Goal: Task Accomplishment & Management: Manage account settings

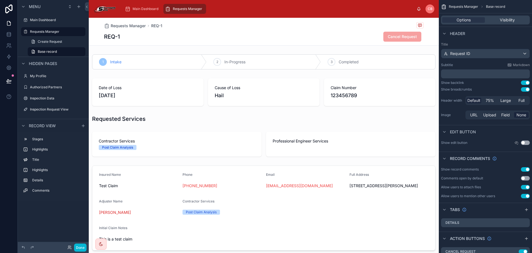
click at [248, 27] on div "Requests Manager REQ-1" at bounding box center [264, 25] width 320 height 7
click at [47, 19] on label "Main Dashboard" at bounding box center [52, 20] width 44 height 4
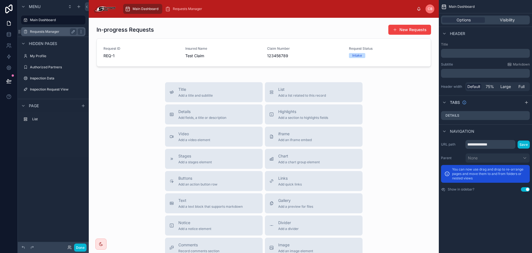
click at [42, 29] on label "Requests Manager" at bounding box center [52, 31] width 44 height 4
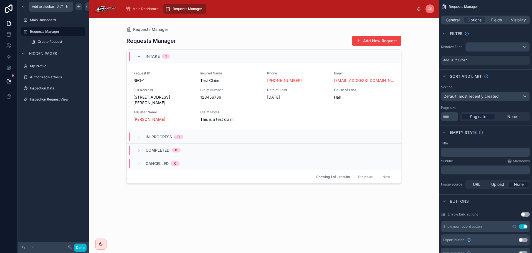
click at [78, 8] on icon "scrollable content" at bounding box center [79, 6] width 4 height 4
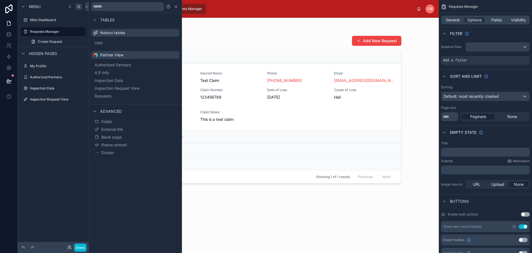
click at [258, 6] on div "Main Dashboard Requests Manager" at bounding box center [268, 9] width 296 height 12
click at [52, 90] on label "Inspection Data" at bounding box center [52, 88] width 44 height 4
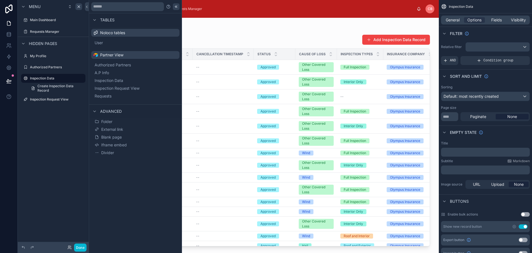
click at [174, 6] on icon at bounding box center [176, 6] width 4 height 4
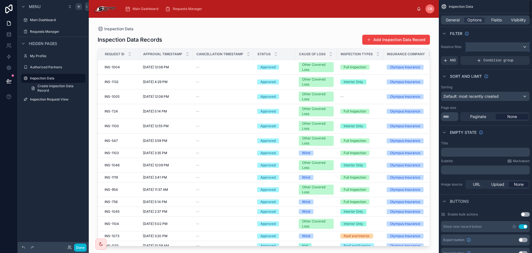
click at [497, 46] on div "scrollable content" at bounding box center [498, 46] width 64 height 9
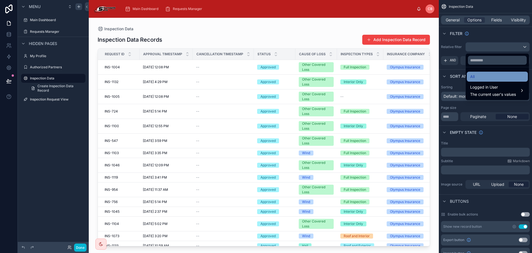
click at [491, 78] on div "All" at bounding box center [498, 76] width 54 height 7
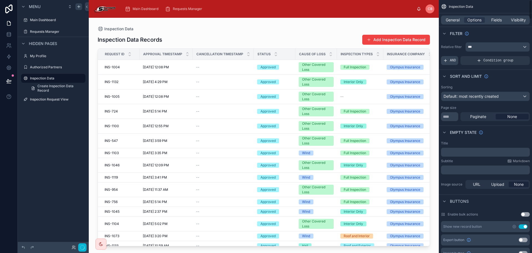
click at [455, 61] on span "AND" at bounding box center [453, 60] width 6 height 4
click at [515, 57] on div "scrollable content" at bounding box center [516, 57] width 8 height 8
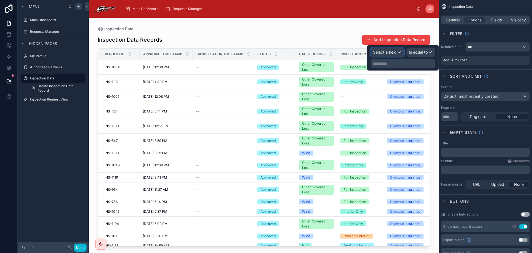
click at [398, 57] on button "Select a field" at bounding box center [388, 51] width 34 height 9
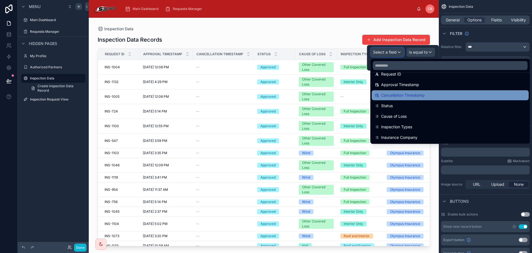
scroll to position [56, 0]
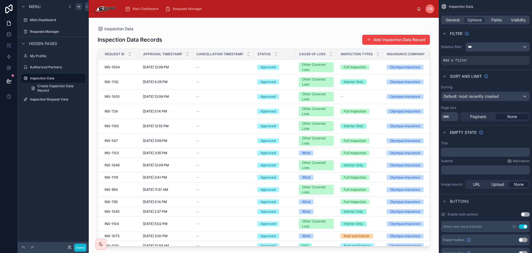
click at [400, 25] on div at bounding box center [264, 132] width 350 height 228
click at [277, 36] on div "Inspection Data Records Add Inspection Data Record" at bounding box center [264, 39] width 333 height 11
click at [61, 99] on label "Inspection Request View" at bounding box center [52, 99] width 44 height 4
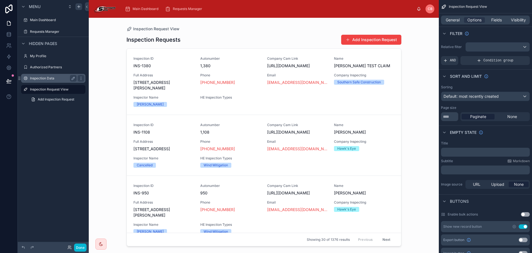
click at [54, 79] on label "Inspection Data" at bounding box center [52, 78] width 44 height 4
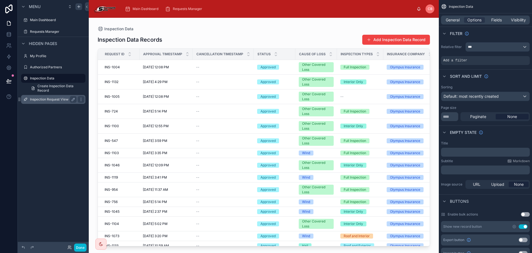
click at [53, 99] on label "Inspection Request View" at bounding box center [52, 99] width 44 height 4
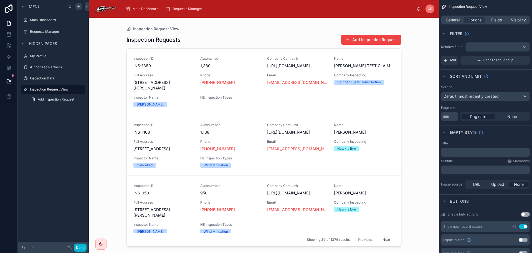
click at [240, 36] on div at bounding box center [264, 132] width 284 height 228
click at [456, 59] on div "AND" at bounding box center [449, 60] width 17 height 9
click at [475, 49] on div "scrollable content" at bounding box center [498, 46] width 64 height 9
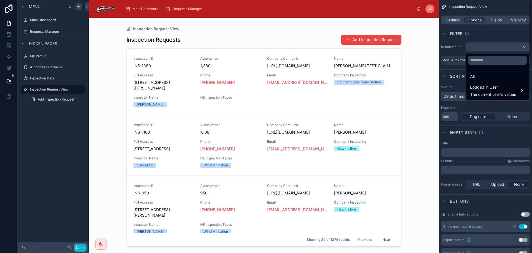
click at [501, 39] on div "scrollable content" at bounding box center [266, 126] width 532 height 253
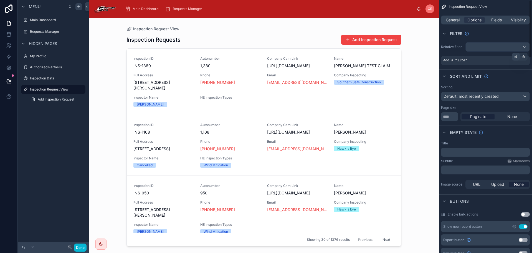
click at [517, 57] on icon "scrollable content" at bounding box center [517, 56] width 2 height 2
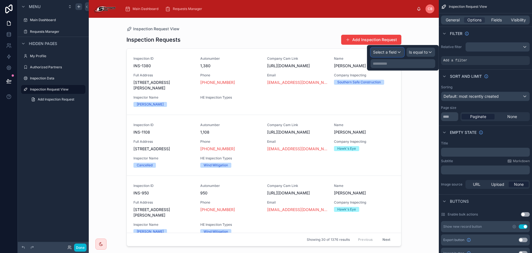
click at [398, 55] on div "Select a field" at bounding box center [387, 52] width 33 height 9
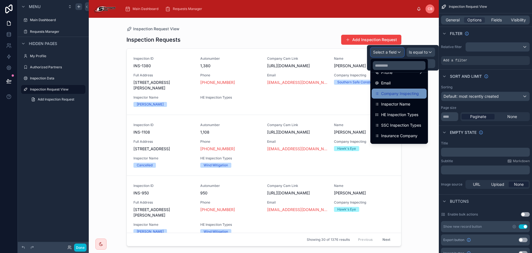
scroll to position [111, 0]
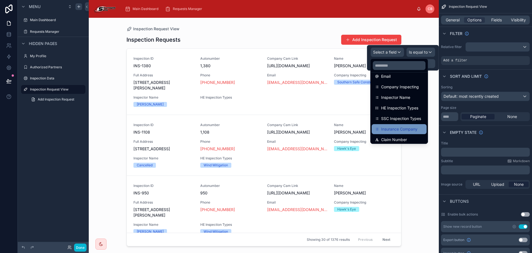
click at [414, 127] on span "Insurance Company" at bounding box center [399, 129] width 36 height 7
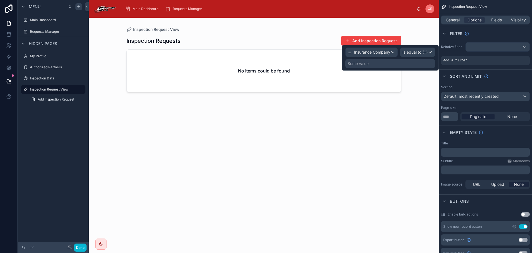
click at [412, 63] on div "Some value" at bounding box center [391, 63] width 90 height 9
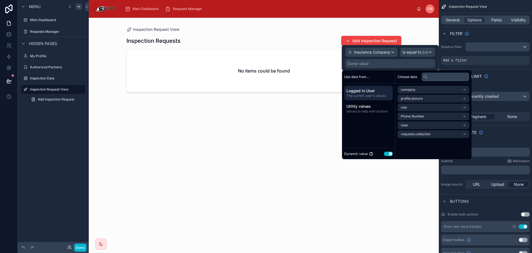
click at [389, 153] on button "Use setting" at bounding box center [388, 154] width 9 height 4
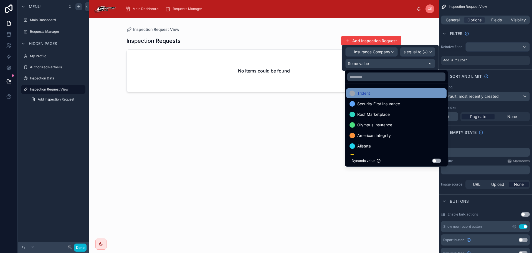
click at [398, 94] on div "Trident" at bounding box center [397, 93] width 94 height 7
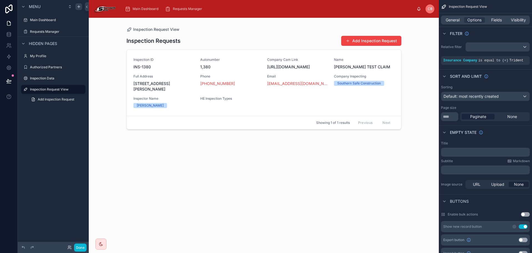
click at [267, 37] on div "Inspection Requests Add Inspection Request" at bounding box center [264, 41] width 275 height 11
drag, startPoint x: 449, startPoint y: 116, endPoint x: 436, endPoint y: 117, distance: 12.8
click at [437, 119] on div "Main Dashboard Requests Manager [PERSON_NAME] Inspection Request View Inspectio…" at bounding box center [311, 126] width 444 height 253
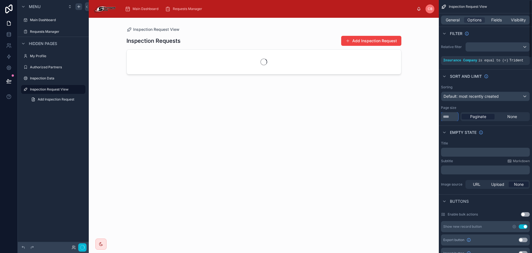
type input "**"
click at [473, 103] on div "Sorting Default: most recently created Page size ** Paginate None" at bounding box center [485, 103] width 93 height 41
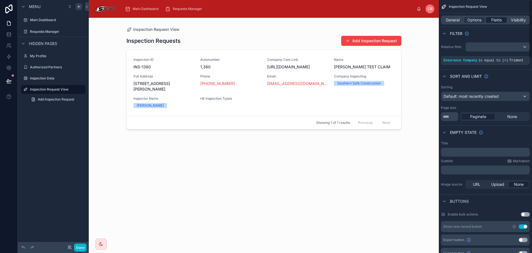
click at [494, 19] on span "Fields" at bounding box center [497, 20] width 11 height 6
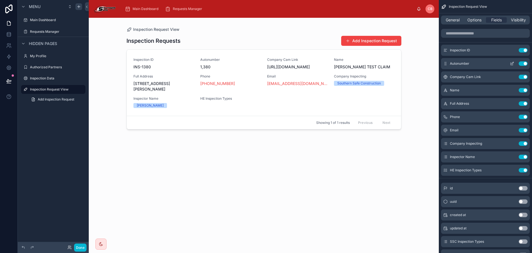
click at [523, 63] on button "Use setting" at bounding box center [523, 63] width 9 height 4
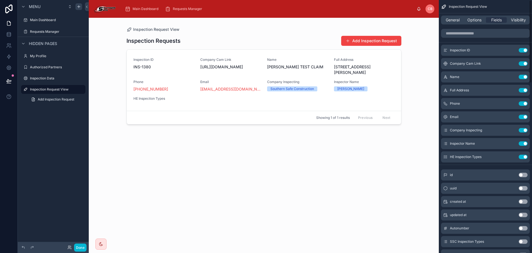
click at [523, 63] on button "Use setting" at bounding box center [523, 63] width 9 height 4
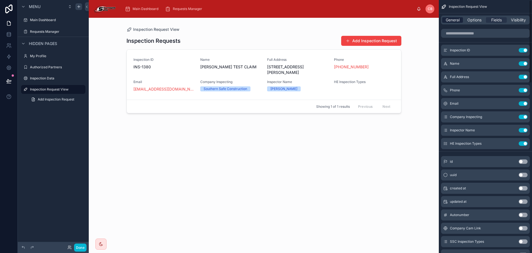
click at [458, 21] on span "General" at bounding box center [453, 20] width 14 height 6
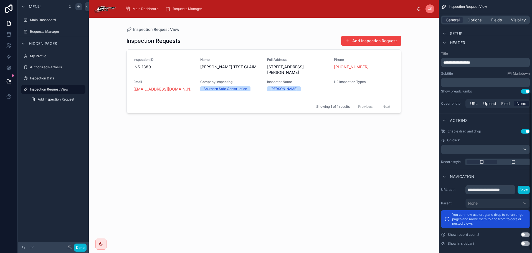
scroll to position [124, 0]
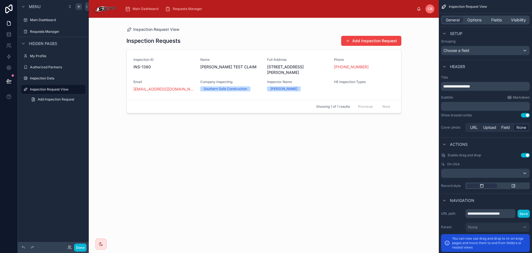
click at [525, 157] on button "Use setting" at bounding box center [525, 155] width 9 height 4
click at [473, 18] on span "Options" at bounding box center [475, 20] width 14 height 6
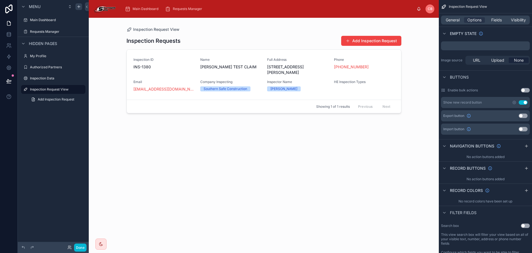
click at [524, 102] on button "Use setting" at bounding box center [523, 102] width 9 height 4
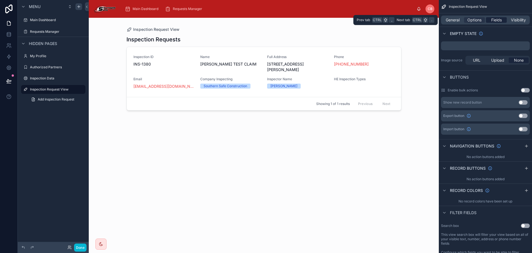
click at [492, 20] on span "Fields" at bounding box center [497, 20] width 11 height 6
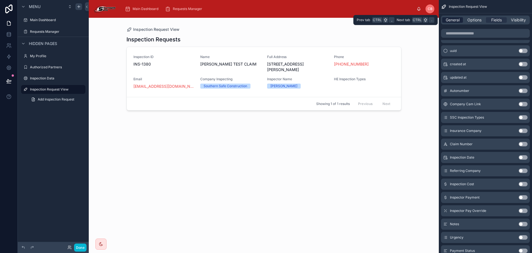
click at [453, 22] on span "General" at bounding box center [453, 20] width 14 height 6
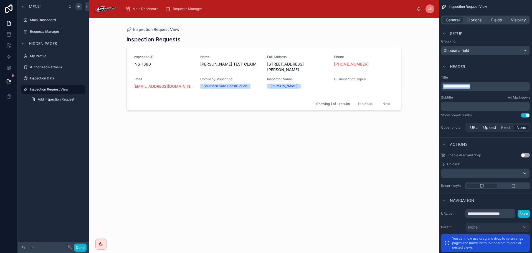
drag, startPoint x: 481, startPoint y: 86, endPoint x: 429, endPoint y: 84, distance: 51.9
click at [429, 84] on div "**********" at bounding box center [311, 126] width 444 height 253
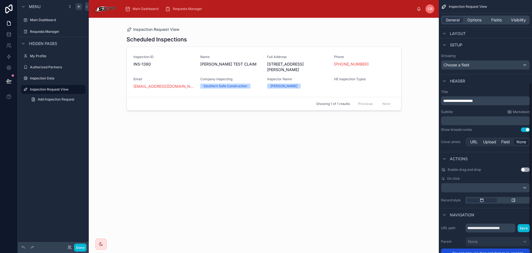
scroll to position [152, 0]
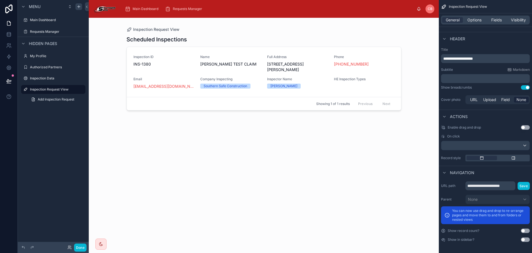
click at [526, 239] on button "Use setting" at bounding box center [525, 239] width 9 height 4
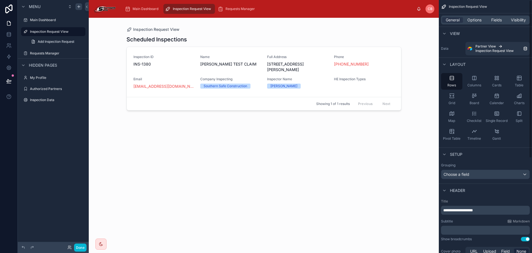
scroll to position [0, 0]
click at [74, 31] on icon "scrollable content" at bounding box center [74, 31] width 1 height 1
click at [61, 34] on input "**********" at bounding box center [49, 31] width 38 height 7
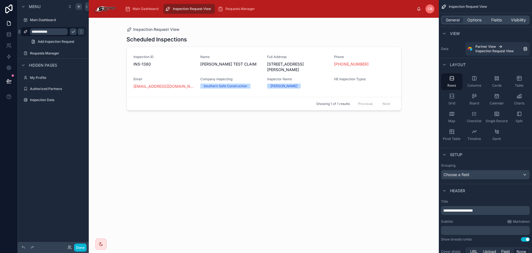
type input "**********"
click at [79, 31] on icon "scrollable content" at bounding box center [81, 31] width 4 height 4
click at [0, 0] on icon "scrollable content" at bounding box center [0, 0] width 0 height 0
click at [65, 31] on input "**********" at bounding box center [49, 31] width 38 height 7
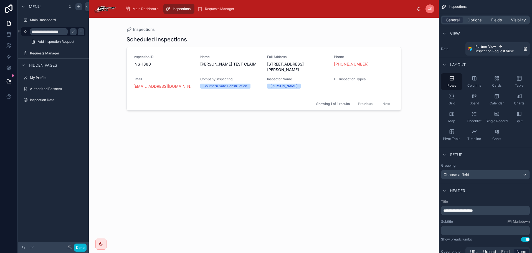
type input "**********"
click at [79, 31] on icon "scrollable content" at bounding box center [81, 31] width 4 height 4
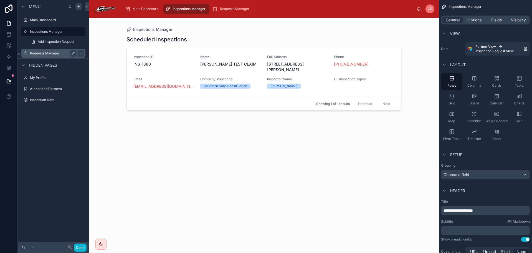
click at [59, 52] on label "Requests Manager" at bounding box center [52, 53] width 44 height 4
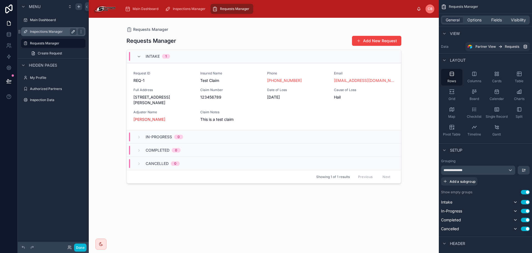
click at [61, 31] on label "Inspections Manager" at bounding box center [52, 31] width 44 height 4
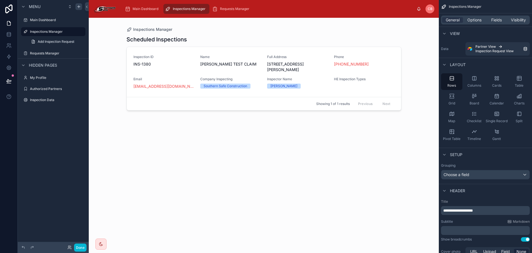
click at [247, 32] on div "Inspections Manager" at bounding box center [264, 30] width 275 height 6
click at [467, 174] on span "Choose a field" at bounding box center [457, 174] width 26 height 5
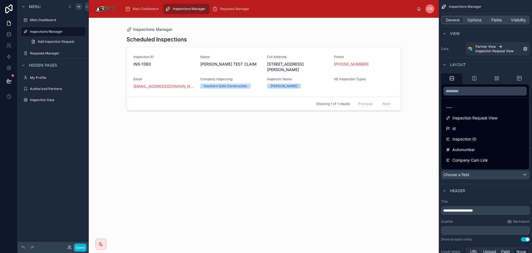
click at [482, 62] on div "scrollable content" at bounding box center [266, 126] width 532 height 253
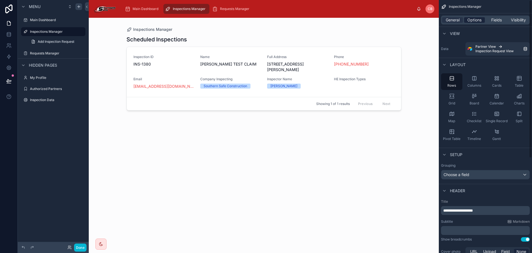
click at [475, 22] on span "Options" at bounding box center [475, 20] width 14 height 6
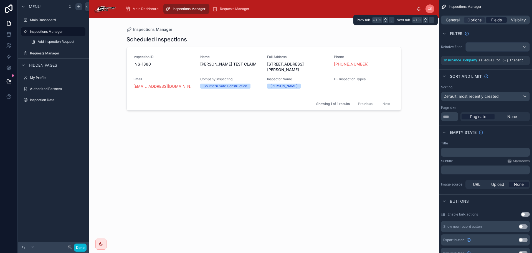
click at [494, 17] on span "Fields" at bounding box center [497, 20] width 11 height 6
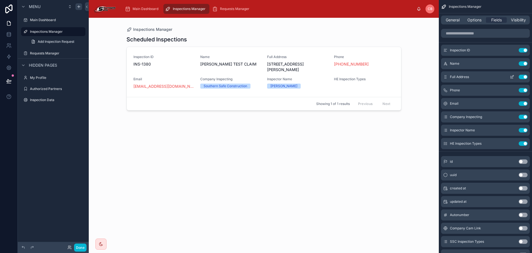
click at [523, 77] on button "Use setting" at bounding box center [523, 77] width 9 height 4
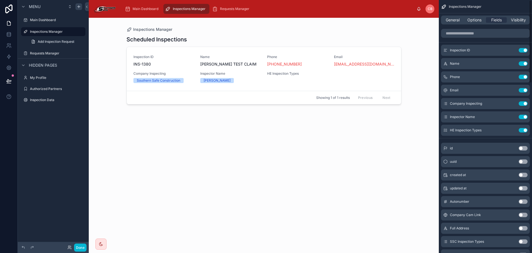
click at [523, 77] on button "Use setting" at bounding box center [523, 77] width 9 height 4
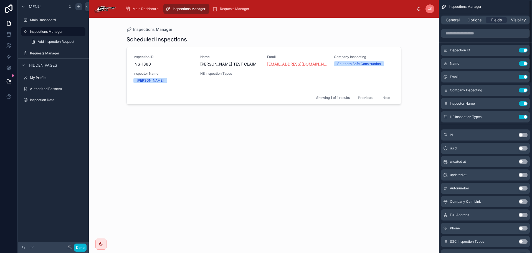
click at [523, 77] on button "Use setting" at bounding box center [523, 77] width 9 height 4
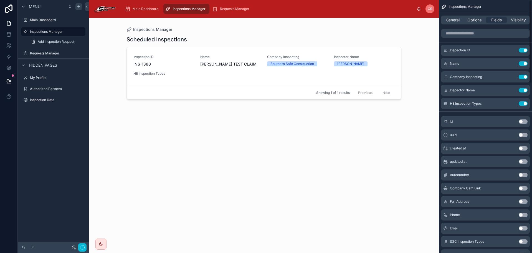
click at [523, 77] on button "Use setting" at bounding box center [523, 77] width 9 height 4
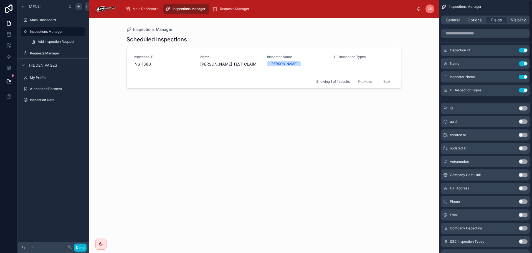
click at [523, 77] on button "Use setting" at bounding box center [523, 77] width 9 height 4
click at [523, 88] on button "Use setting" at bounding box center [523, 90] width 9 height 4
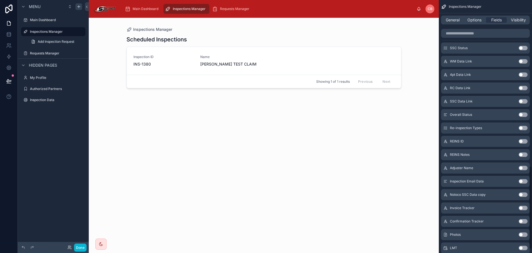
scroll to position [516, 0]
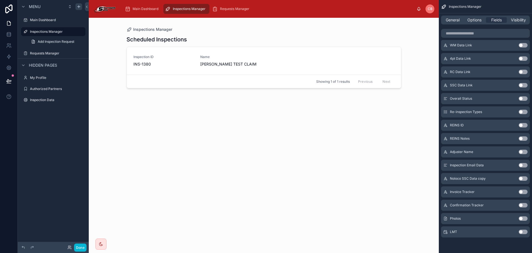
click at [522, 150] on button "Use setting" at bounding box center [523, 152] width 9 height 4
click at [232, 37] on div "Scheduled Inspections" at bounding box center [264, 40] width 275 height 8
click at [80, 31] on icon "scrollable content" at bounding box center [81, 31] width 4 height 4
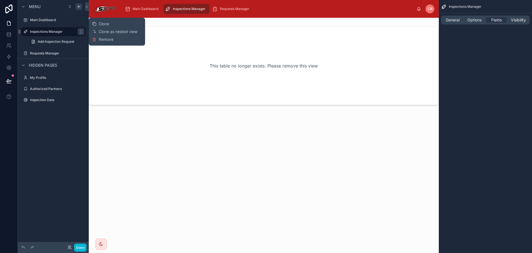
scroll to position [0, 0]
click at [214, 36] on div "This table no longer exists. Please remove this view" at bounding box center [264, 66] width 332 height 60
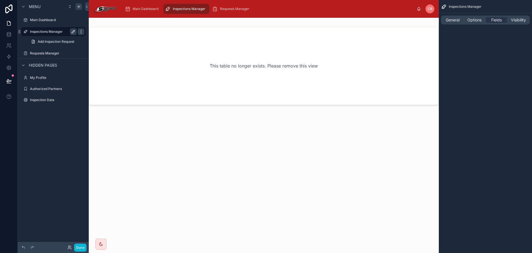
click at [79, 32] on icon "scrollable content" at bounding box center [81, 31] width 4 height 4
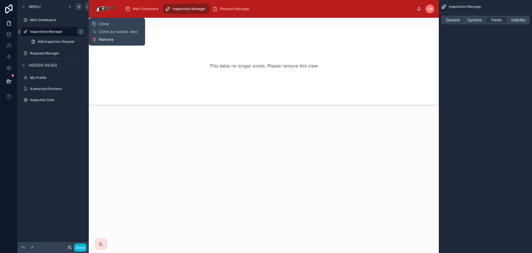
click at [99, 41] on span "Remove" at bounding box center [106, 40] width 15 height 6
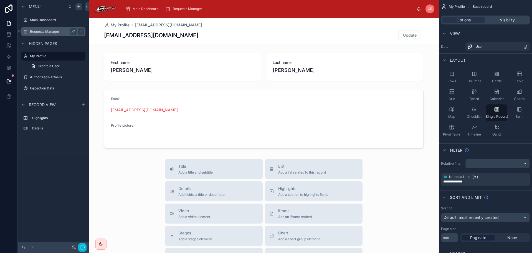
click at [61, 29] on div "Requests Manager" at bounding box center [53, 31] width 47 height 7
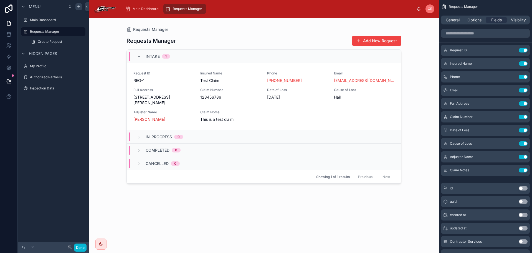
click at [178, 95] on div at bounding box center [264, 132] width 284 height 228
click at [178, 94] on span "[STREET_ADDRESS][PERSON_NAME]" at bounding box center [164, 99] width 60 height 11
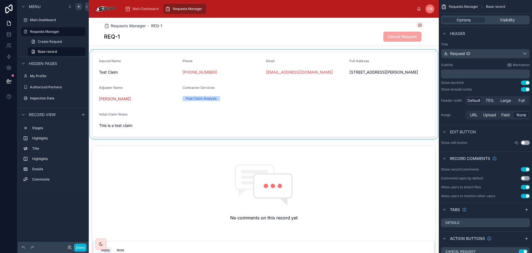
scroll to position [111, 0]
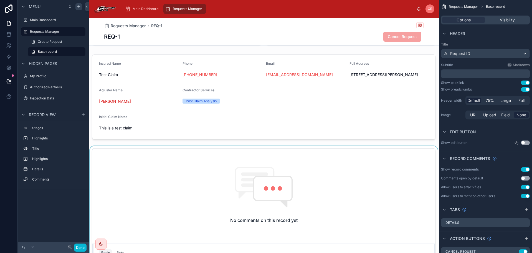
click at [255, 152] on div at bounding box center [264, 217] width 350 height 142
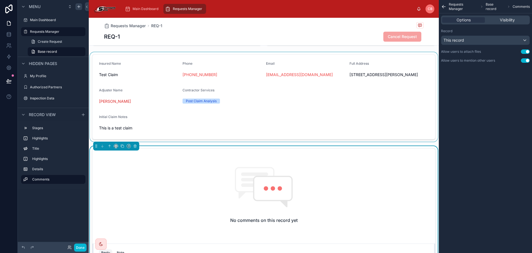
click at [250, 142] on div at bounding box center [264, 96] width 350 height 89
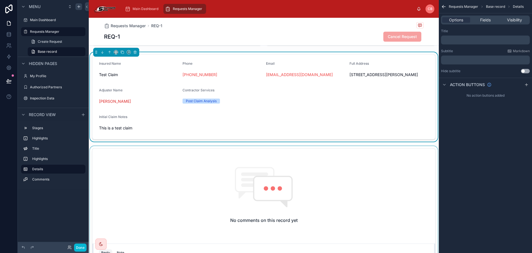
click at [252, 148] on div "1 Intake 2 In-Progress 3 Completed Date of Loss [DATE] Cause of Loss Hail Claim…" at bounding box center [264, 114] width 350 height 347
click at [253, 150] on div "1 Intake 2 In-Progress 3 Completed Date of Loss [DATE] Cause of Loss Hail Claim…" at bounding box center [264, 114] width 350 height 347
click at [252, 154] on div at bounding box center [264, 217] width 350 height 142
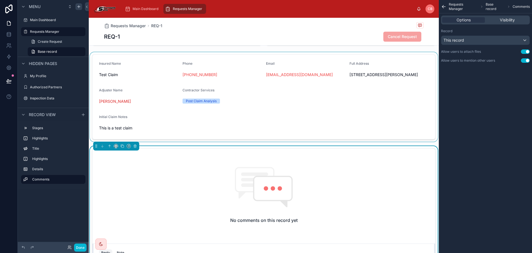
click at [250, 150] on div "1 Intake 2 In-Progress 3 Completed Date of Loss [DATE] Cause of Loss Hail Claim…" at bounding box center [264, 114] width 350 height 347
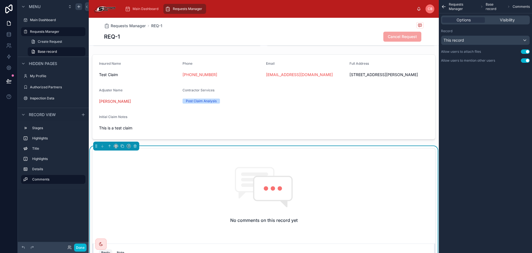
click at [302, 150] on div "1 Intake 2 In-Progress 3 Completed Date of Loss [DATE] Cause of Loss Hail Claim…" at bounding box center [264, 114] width 350 height 347
click at [454, 122] on div "Requests Manager Base record Comments Options Visibility Record This record All…" at bounding box center [485, 126] width 93 height 253
click at [382, 175] on div "No comments on this record yet" at bounding box center [263, 195] width 343 height 93
click at [225, 168] on div "No comments on this record yet" at bounding box center [263, 195] width 343 height 93
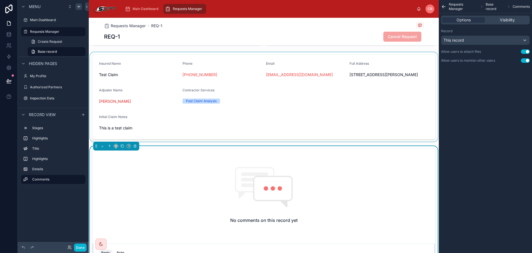
click at [224, 136] on div at bounding box center [264, 96] width 350 height 89
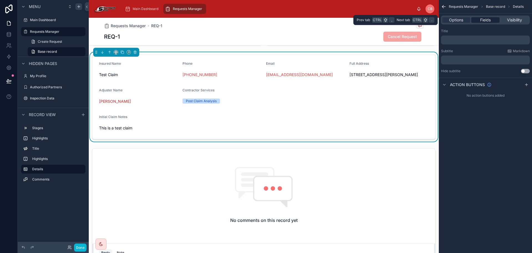
click at [479, 18] on div "Fields" at bounding box center [486, 20] width 28 height 6
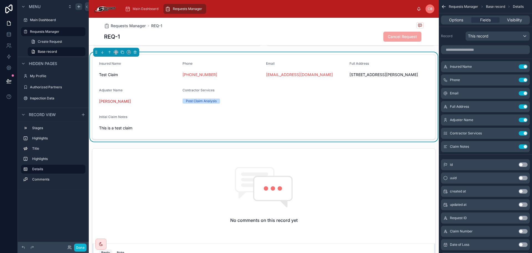
click at [215, 150] on div "1 Intake 2 In-Progress 3 Completed Date of Loss [DATE] Cause of Loss Hail Claim…" at bounding box center [264, 114] width 350 height 347
click at [216, 154] on div at bounding box center [264, 217] width 350 height 142
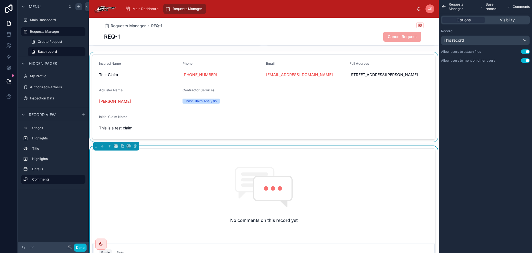
click at [215, 148] on div "1 Intake 2 In-Progress 3 Completed Date of Loss [DATE] Cause of Loss Hail Claim…" at bounding box center [264, 114] width 350 height 347
click at [215, 142] on div at bounding box center [264, 96] width 350 height 89
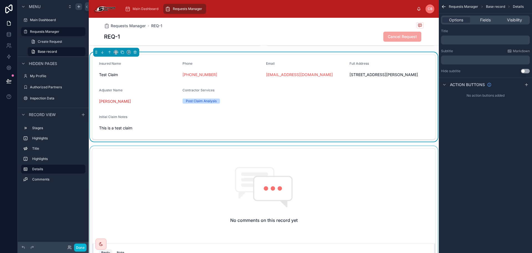
click at [214, 150] on div "1 Intake 2 In-Progress 3 Completed Date of Loss [DATE] Cause of Loss Hail Claim…" at bounding box center [264, 114] width 350 height 347
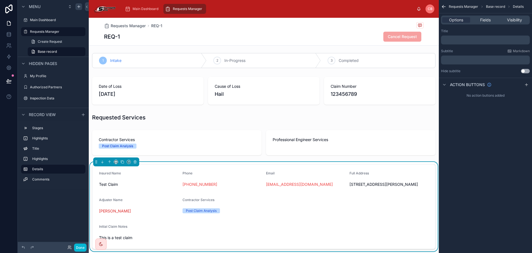
scroll to position [0, 0]
drag, startPoint x: 238, startPoint y: 41, endPoint x: 273, endPoint y: 32, distance: 35.9
click at [273, 32] on div "REQ-1 Cancel Request" at bounding box center [264, 36] width 320 height 11
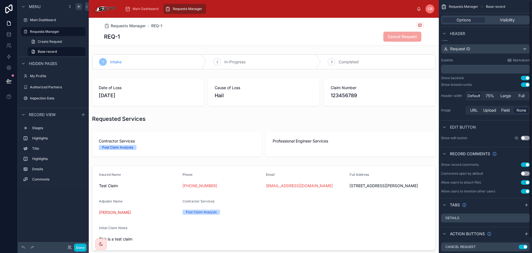
scroll to position [16, 0]
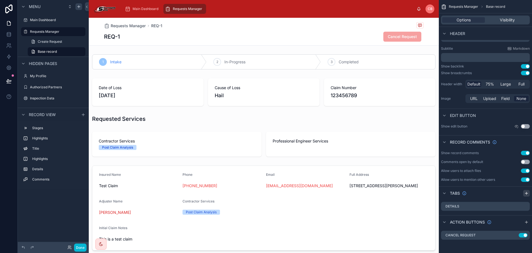
click at [526, 193] on icon "scrollable content" at bounding box center [527, 193] width 4 height 4
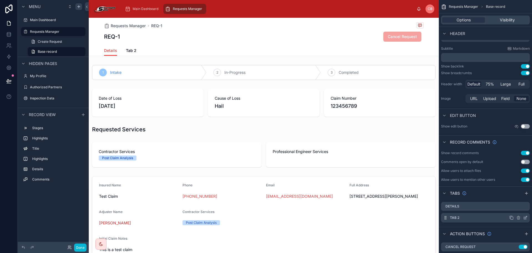
click at [528, 218] on div "Tab 2" at bounding box center [485, 217] width 89 height 9
click at [526, 218] on icon "scrollable content" at bounding box center [526, 217] width 4 height 4
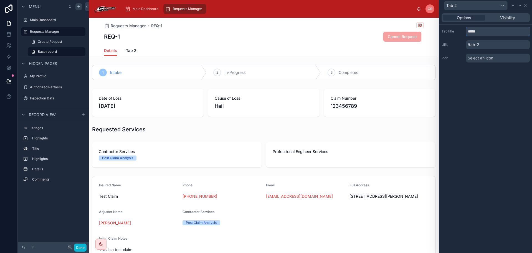
click at [479, 31] on input "*****" at bounding box center [498, 31] width 64 height 9
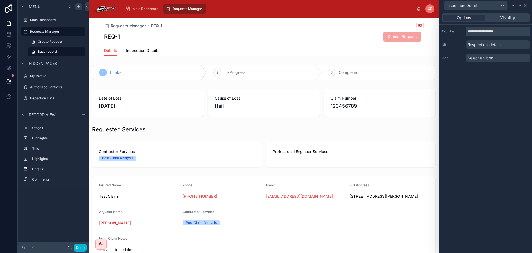
type input "**********"
click at [504, 44] on p "/inspection-details" at bounding box center [498, 44] width 64 height 9
click at [501, 44] on p "/inspection-details" at bounding box center [498, 44] width 64 height 9
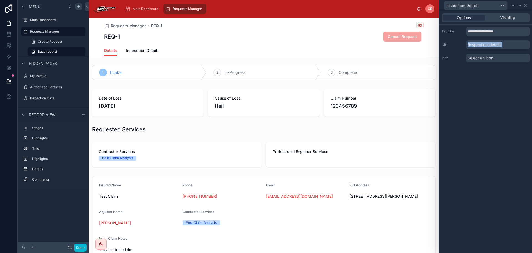
click at [501, 44] on p "/inspection-details" at bounding box center [498, 44] width 64 height 9
drag, startPoint x: 469, startPoint y: 45, endPoint x: 510, endPoint y: 44, distance: 40.5
click at [510, 44] on p "/inspection-details" at bounding box center [498, 44] width 64 height 9
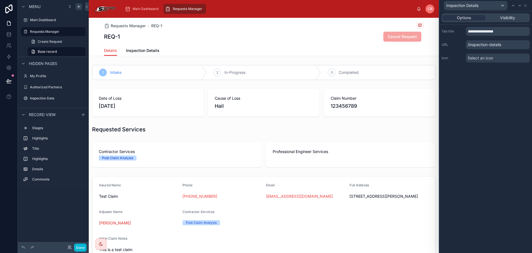
click at [510, 44] on p "/inspection-details" at bounding box center [498, 44] width 64 height 9
click at [499, 56] on div "Select an icon" at bounding box center [498, 58] width 64 height 9
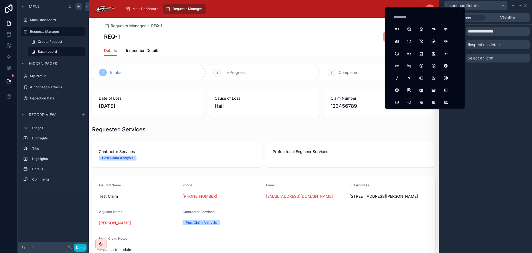
click at [498, 83] on div "**********" at bounding box center [486, 132] width 93 height 242
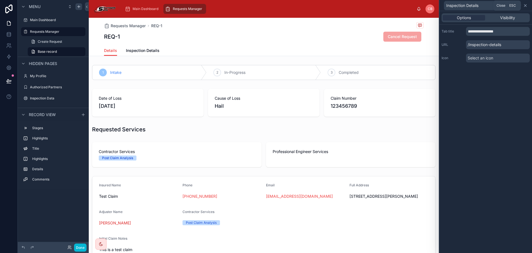
click at [526, 6] on icon at bounding box center [526, 5] width 4 height 4
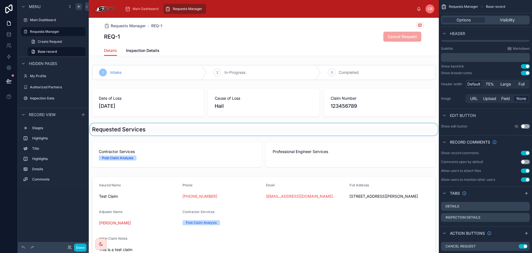
click at [262, 129] on div at bounding box center [264, 129] width 350 height 12
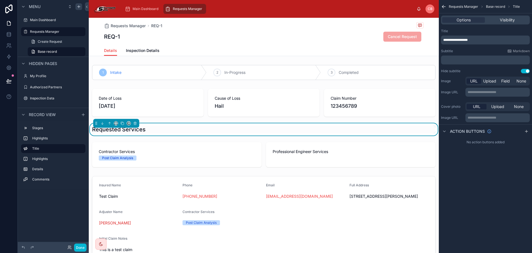
click at [260, 139] on div "1 Intake 2 In-Progress 3 Completed Date of Loss [DATE] Cause of Loss Hail Claim…" at bounding box center [264, 236] width 350 height 347
click at [258, 124] on div "Requested Services" at bounding box center [264, 129] width 350 height 12
click at [255, 121] on div "1 Intake 2 In-Progress 3 Completed Date of Loss [DATE] Cause of Loss Hail Claim…" at bounding box center [264, 236] width 350 height 347
click at [81, 199] on div "Menu Main Dashboard Requests Manager Create Request Base record Hidden pages My…" at bounding box center [53, 123] width 71 height 246
click at [103, 174] on div at bounding box center [264, 218] width 350 height 89
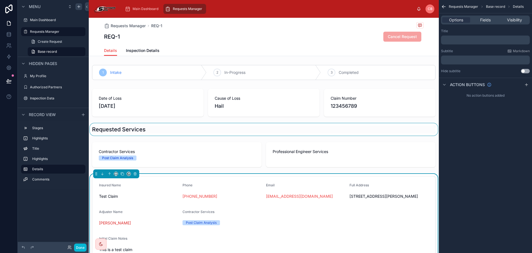
click at [154, 135] on div at bounding box center [264, 129] width 350 height 12
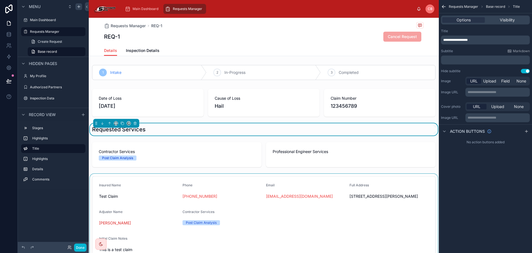
click at [201, 131] on div "Requested Services" at bounding box center [264, 129] width 344 height 8
click at [225, 152] on div at bounding box center [264, 154] width 350 height 29
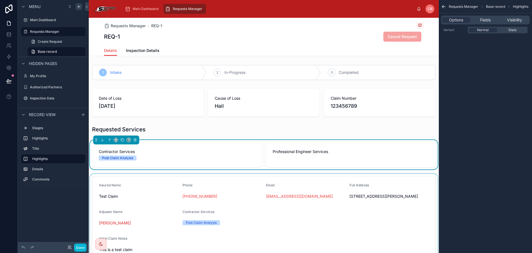
click at [254, 135] on div "1 Intake 2 In-Progress 3 Completed Date of Loss [DATE] Cause of Loss Hail Claim…" at bounding box center [264, 236] width 350 height 347
click at [265, 130] on div at bounding box center [264, 129] width 350 height 12
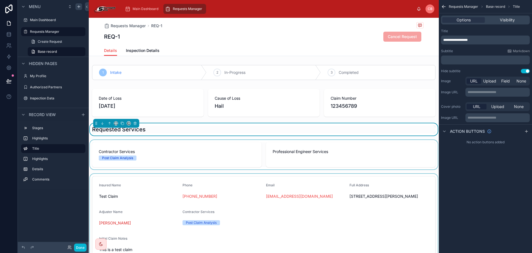
click at [229, 39] on div "REQ-1 Cancel Request" at bounding box center [264, 36] width 320 height 11
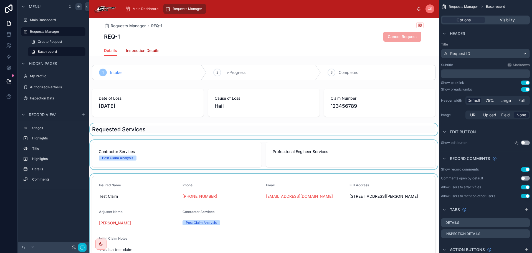
click at [149, 54] on link "Inspection Details" at bounding box center [143, 51] width 34 height 11
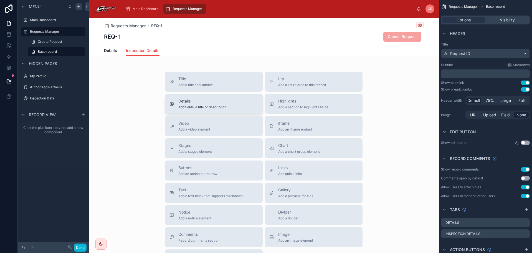
click at [215, 107] on span "Add fields, a title or description" at bounding box center [203, 107] width 48 height 4
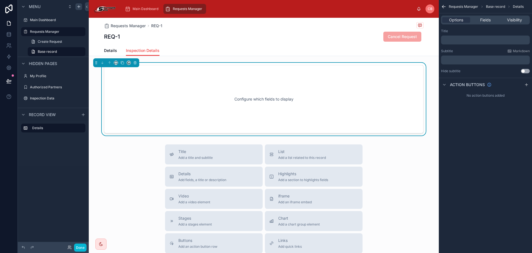
click at [398, 95] on div "Configure which fields to display" at bounding box center [263, 99] width 301 height 50
click at [487, 19] on span "Fields" at bounding box center [486, 20] width 11 height 6
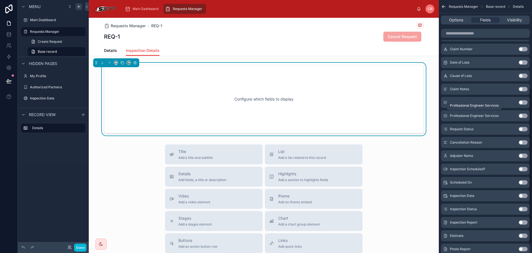
scroll to position [157, 0]
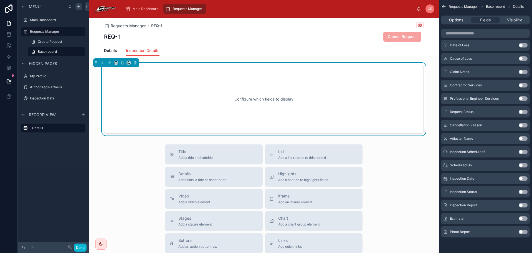
click at [522, 151] on button "Use setting" at bounding box center [523, 152] width 9 height 4
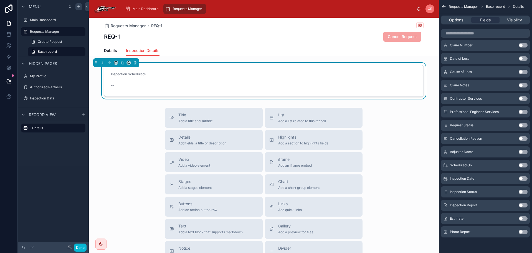
click at [524, 165] on button "Use setting" at bounding box center [523, 165] width 9 height 4
click at [524, 177] on button "Use setting" at bounding box center [523, 178] width 9 height 4
click at [522, 192] on button "Use setting" at bounding box center [523, 192] width 9 height 4
click at [156, 104] on div "Requests Manager REQ-1 REQ-1 Cancel Request Inspection Details Details Inspecti…" at bounding box center [264, 184] width 350 height 332
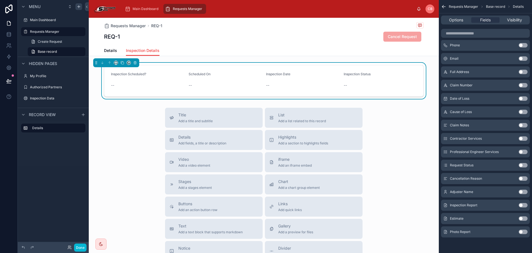
click at [164, 52] on div "Details Inspection Details" at bounding box center [264, 50] width 320 height 11
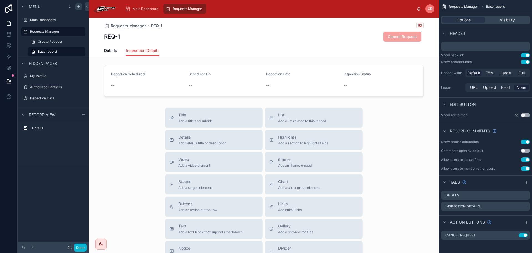
drag, startPoint x: 164, startPoint y: 52, endPoint x: 169, endPoint y: 45, distance: 8.8
click at [169, 45] on div "Requests Manager REQ-1 REQ-1 Cancel Request" at bounding box center [264, 31] width 320 height 27
click at [182, 101] on div "Requests Manager REQ-1 REQ-1 Cancel Request Inspection Details Details Inspecti…" at bounding box center [264, 184] width 350 height 332
click at [188, 74] on div at bounding box center [264, 81] width 350 height 36
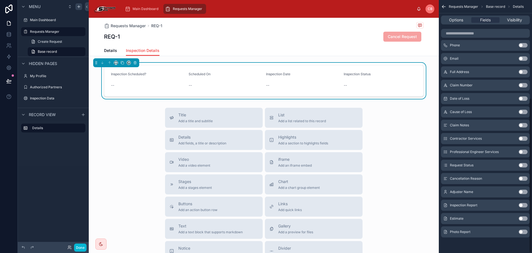
click at [161, 109] on div "Title Add a title and subtitle List Add a list related to this record Details A…" at bounding box center [264, 207] width 207 height 198
click at [206, 115] on span "Title" at bounding box center [196, 115] width 34 height 6
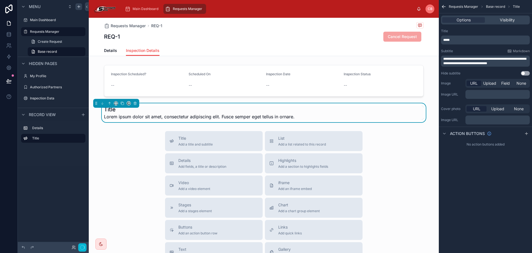
scroll to position [0, 0]
click at [138, 103] on button at bounding box center [135, 103] width 6 height 6
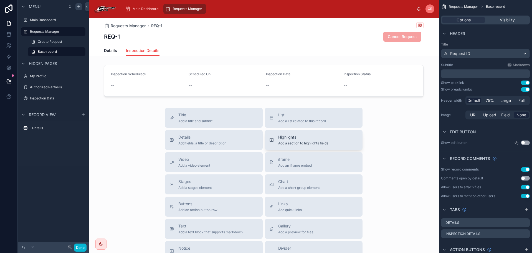
click at [281, 143] on span "Add a section to highlights fields" at bounding box center [303, 143] width 50 height 4
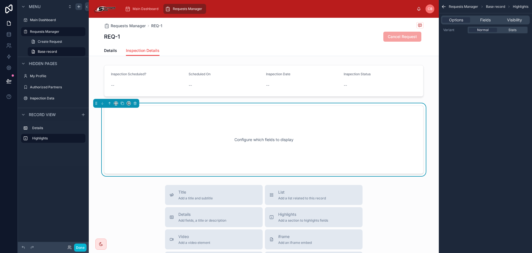
scroll to position [4, 0]
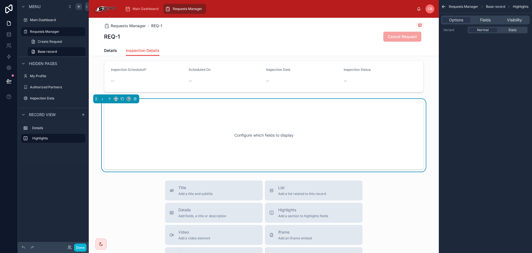
click at [279, 131] on div "Configure which fields to display" at bounding box center [263, 135] width 301 height 50
click at [155, 111] on div "Configure which fields to display" at bounding box center [263, 135] width 301 height 50
click at [481, 19] on span "Fields" at bounding box center [486, 20] width 11 height 6
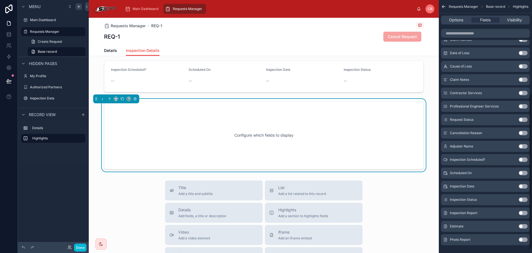
scroll to position [157, 0]
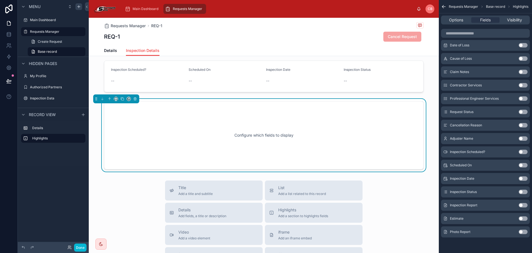
click at [522, 204] on button "Use setting" at bounding box center [523, 205] width 9 height 4
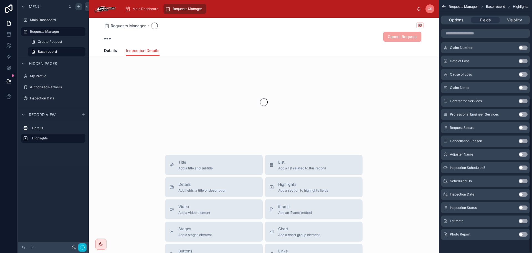
scroll to position [159, 0]
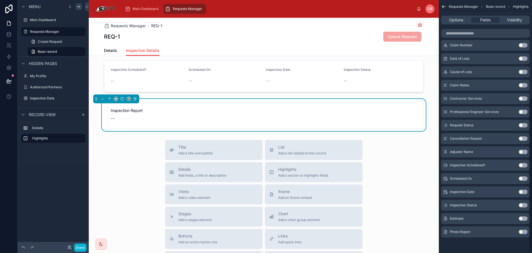
click at [522, 218] on button "Use setting" at bounding box center [523, 218] width 9 height 4
click at [525, 231] on button "Use setting" at bounding box center [523, 232] width 9 height 4
click at [465, 19] on div "Options" at bounding box center [457, 20] width 28 height 6
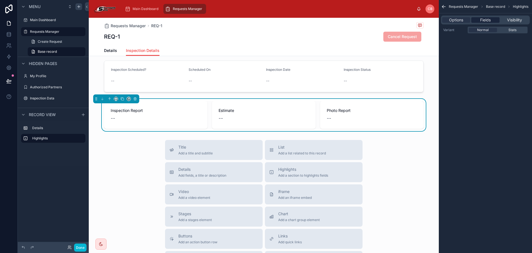
click at [496, 18] on div "Fields" at bounding box center [486, 20] width 28 height 6
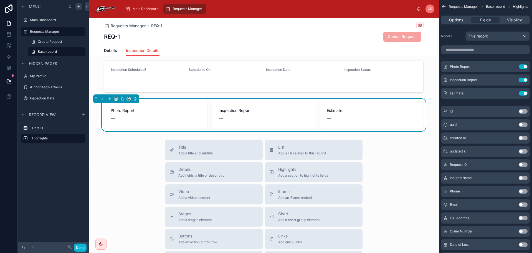
click at [136, 148] on div "Title Add a title and subtitle List Add a list related to this record Details A…" at bounding box center [264, 239] width 350 height 198
click at [158, 118] on div "--" at bounding box center [156, 118] width 90 height 8
click at [514, 65] on icon "scrollable content" at bounding box center [512, 66] width 4 height 4
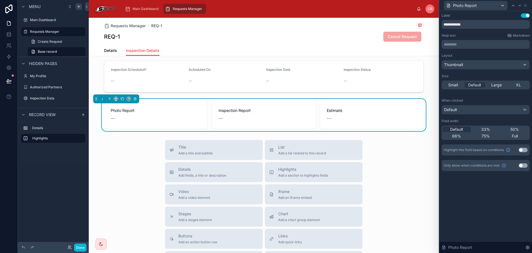
click at [500, 82] on div "Small Default Large XL" at bounding box center [486, 85] width 88 height 9
click at [499, 85] on span "Large" at bounding box center [497, 85] width 11 height 6
click at [519, 5] on icon at bounding box center [520, 5] width 4 height 4
click at [500, 84] on span "Large" at bounding box center [497, 85] width 11 height 6
click at [520, 7] on icon at bounding box center [520, 5] width 4 height 4
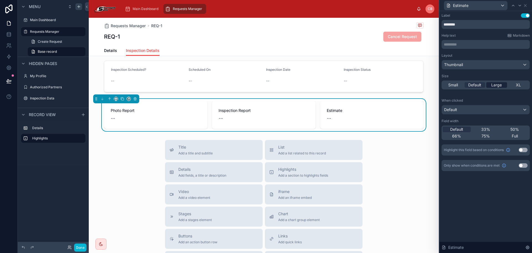
click at [496, 86] on span "Large" at bounding box center [497, 85] width 11 height 6
click at [527, 6] on icon at bounding box center [526, 5] width 4 height 4
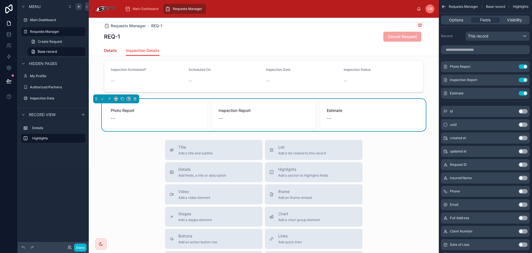
click at [110, 51] on span "Details" at bounding box center [110, 51] width 13 height 6
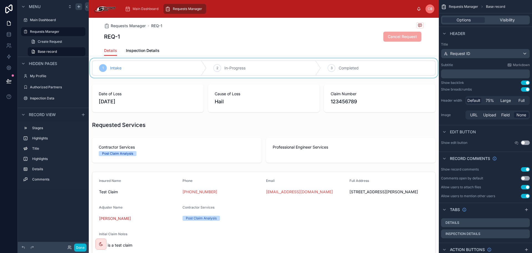
click at [233, 69] on div at bounding box center [264, 67] width 350 height 19
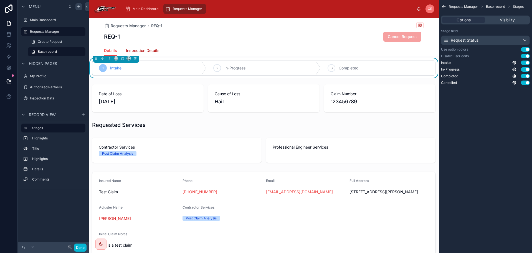
click at [149, 50] on span "Inspection Details" at bounding box center [143, 51] width 34 height 6
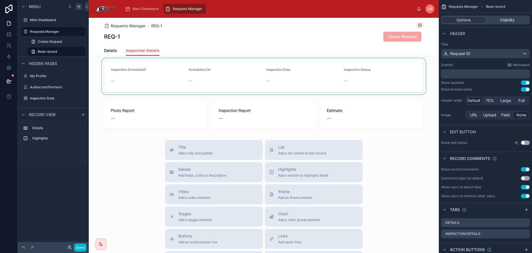
click at [187, 90] on div at bounding box center [264, 76] width 350 height 36
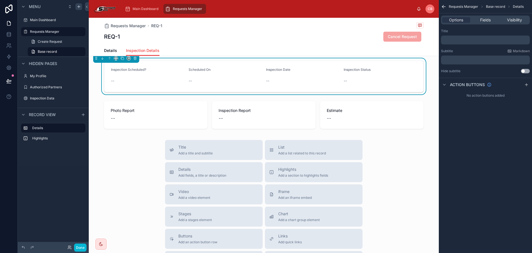
click at [317, 86] on form "Inspection Scheduled? -- Scheduled On -- Inspection Date -- Inspection Status --" at bounding box center [263, 76] width 319 height 31
click at [489, 19] on span "Fields" at bounding box center [486, 20] width 11 height 6
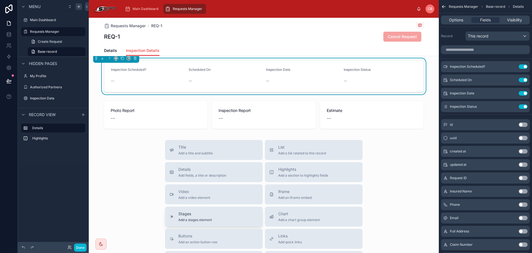
click at [229, 218] on div "Stages Add a stages element" at bounding box center [214, 216] width 89 height 11
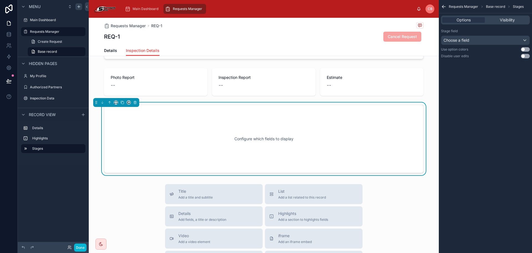
scroll to position [41, 0]
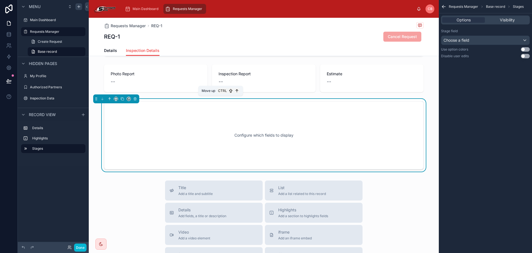
click at [112, 100] on button at bounding box center [110, 99] width 6 height 6
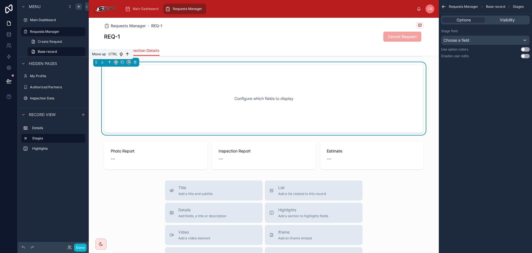
click at [110, 60] on icon at bounding box center [110, 62] width 4 height 4
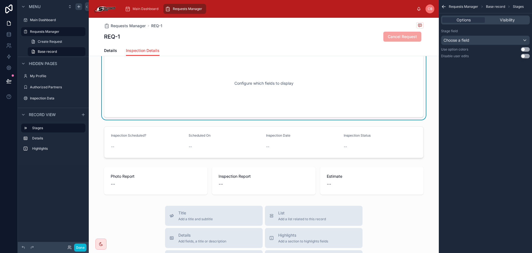
scroll to position [0, 0]
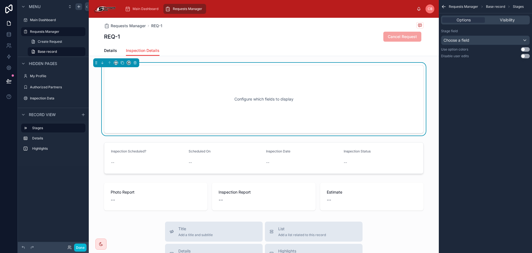
click at [256, 114] on div "Configure which fields to display" at bounding box center [263, 99] width 301 height 50
click at [485, 36] on div "Choose a field" at bounding box center [486, 40] width 88 height 9
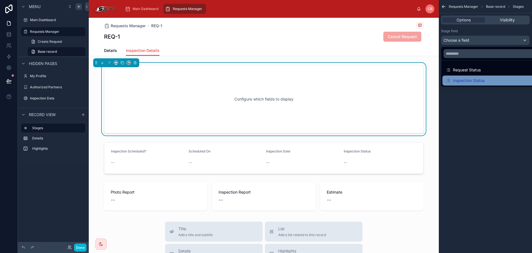
click at [477, 80] on div "Inspection Status" at bounding box center [465, 80] width 39 height 7
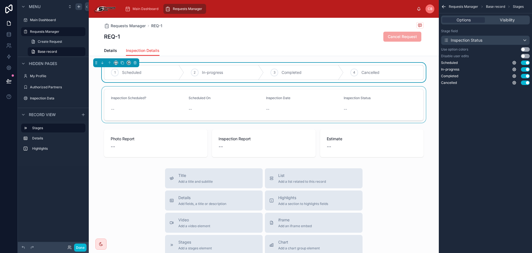
click at [156, 99] on div at bounding box center [264, 105] width 350 height 36
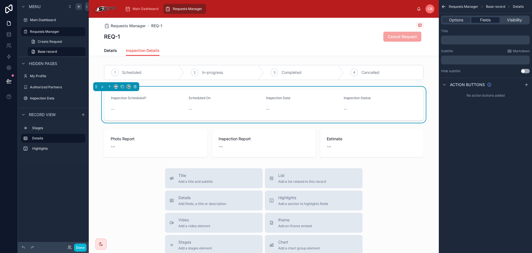
click at [482, 19] on span "Fields" at bounding box center [486, 20] width 11 height 6
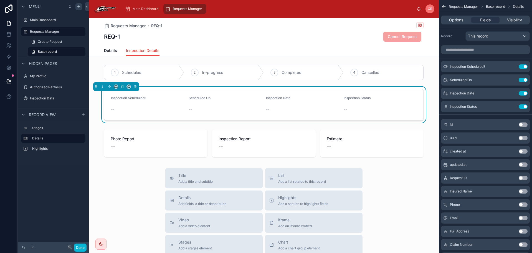
click at [518, 58] on div "Inspection Scheduled? Use setting Scheduled On Use setting Inspection Date Use …" at bounding box center [485, 223] width 93 height 360
drag, startPoint x: 118, startPoint y: 37, endPoint x: 100, endPoint y: 35, distance: 17.6
click at [100, 35] on div "Requests Manager REQ-1 REQ-1 Cancel Request Inspection Details Details Inspecti…" at bounding box center [264, 37] width 350 height 38
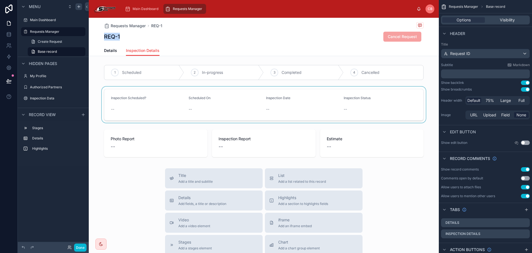
click at [100, 35] on div "Requests Manager REQ-1 REQ-1 Cancel Request Inspection Details Details Inspecti…" at bounding box center [264, 37] width 350 height 38
drag, startPoint x: 100, startPoint y: 35, endPoint x: 117, endPoint y: 35, distance: 16.7
click at [117, 35] on div "Requests Manager REQ-1 REQ-1 Cancel Request Inspection Details Details Inspecti…" at bounding box center [264, 37] width 350 height 38
click at [117, 35] on h1 "REQ-1" at bounding box center [112, 37] width 16 height 8
click at [125, 37] on div "REQ-1 Cancel Request" at bounding box center [264, 36] width 320 height 11
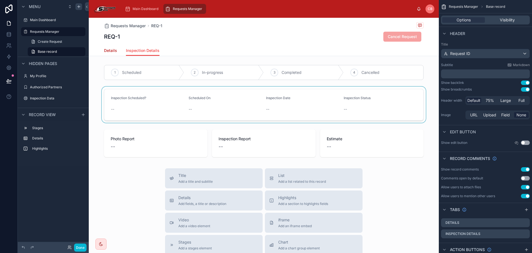
click at [110, 52] on span "Details" at bounding box center [110, 51] width 13 height 6
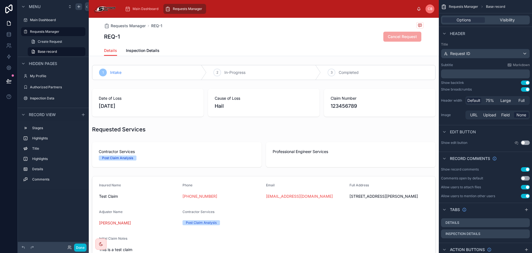
click at [156, 38] on div "REQ-1 Cancel Request" at bounding box center [264, 36] width 320 height 11
click at [483, 54] on div "Request ID" at bounding box center [486, 53] width 88 height 9
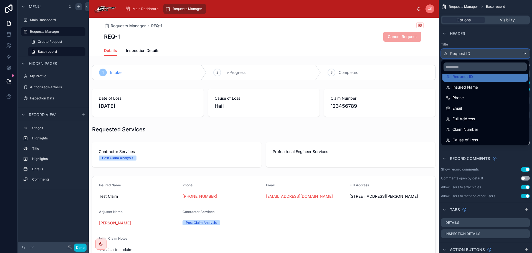
scroll to position [56, 0]
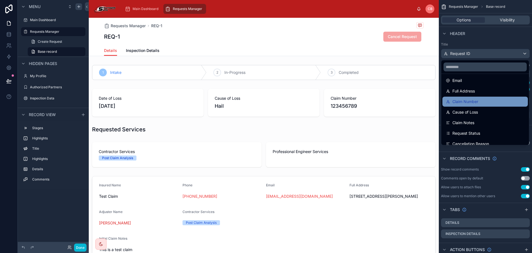
click at [496, 99] on div "Claim Number" at bounding box center [485, 101] width 79 height 7
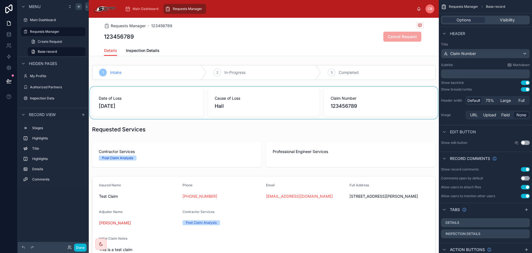
click at [386, 99] on div at bounding box center [264, 103] width 350 height 32
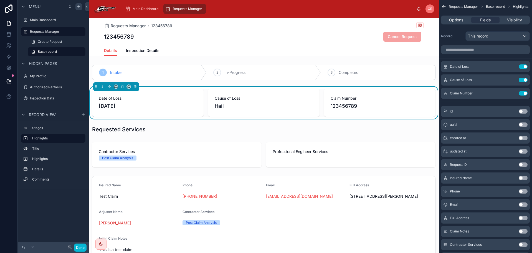
click at [524, 165] on button "Use setting" at bounding box center [523, 164] width 9 height 4
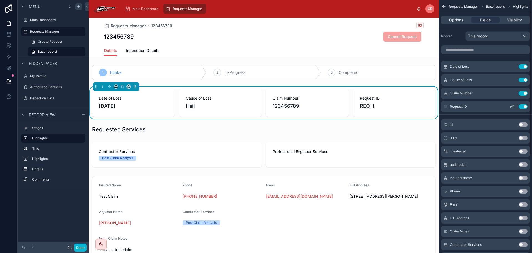
click at [522, 93] on button "Use setting" at bounding box center [523, 93] width 9 height 4
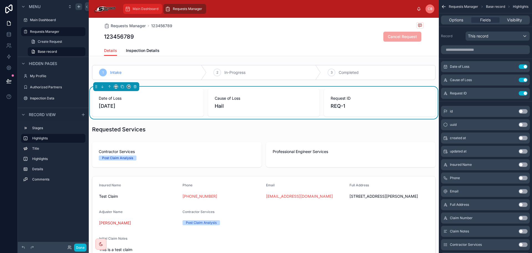
click at [151, 9] on span "Main Dashboard" at bounding box center [146, 9] width 26 height 4
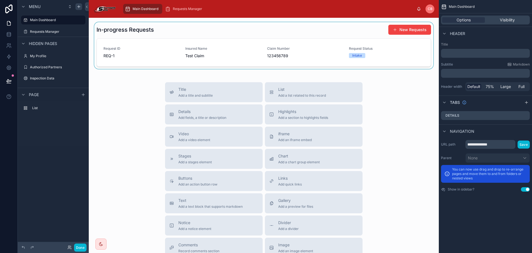
click at [187, 34] on div at bounding box center [263, 45] width 341 height 47
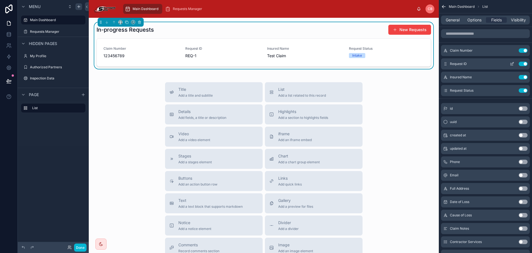
click at [526, 64] on button "Use setting" at bounding box center [523, 64] width 9 height 4
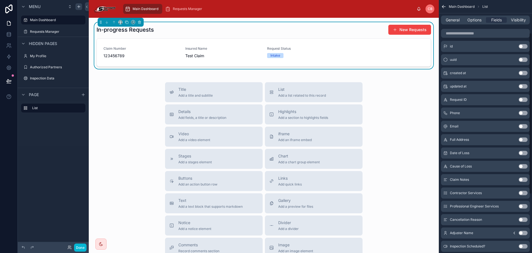
scroll to position [56, 0]
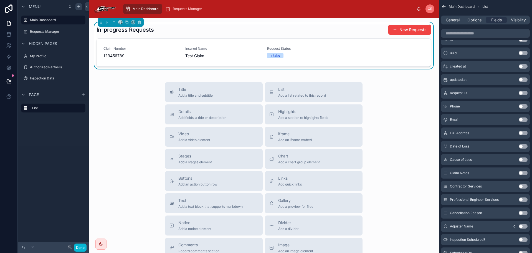
click at [521, 133] on button "Use setting" at bounding box center [523, 133] width 9 height 4
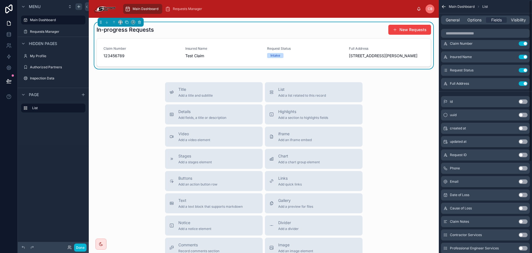
scroll to position [0, 0]
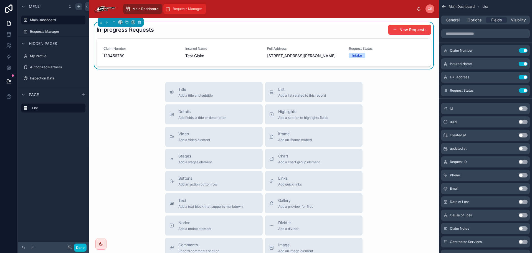
click at [185, 12] on div "Requests Manager" at bounding box center [184, 8] width 39 height 9
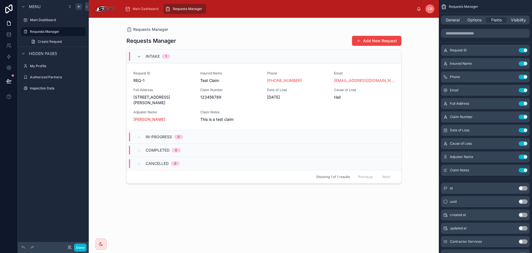
click at [162, 82] on div at bounding box center [264, 132] width 284 height 228
click at [162, 82] on span "REQ-1" at bounding box center [164, 81] width 60 height 6
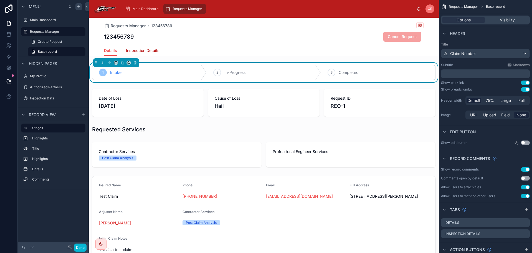
click at [155, 48] on span "Inspection Details" at bounding box center [143, 51] width 34 height 6
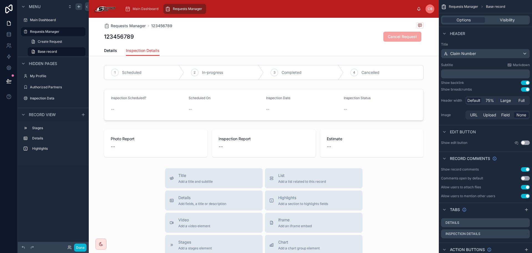
drag, startPoint x: 152, startPoint y: 50, endPoint x: 240, endPoint y: 43, distance: 88.3
click at [240, 43] on div "Requests Manager 123456789 123456789 Cancel Request" at bounding box center [264, 31] width 320 height 27
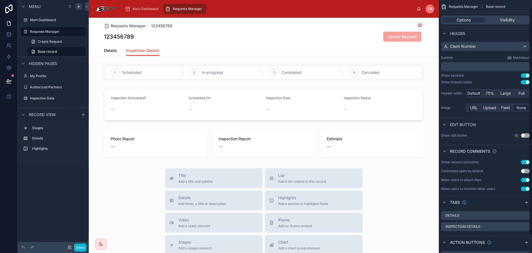
scroll to position [27, 0]
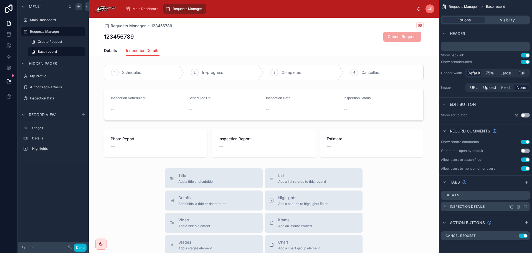
click at [524, 207] on icon "scrollable content" at bounding box center [525, 207] width 2 height 2
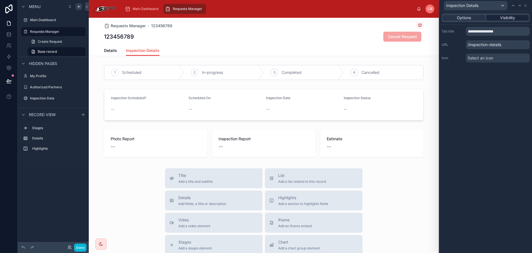
click at [503, 19] on span "Visibility" at bounding box center [508, 18] width 15 height 6
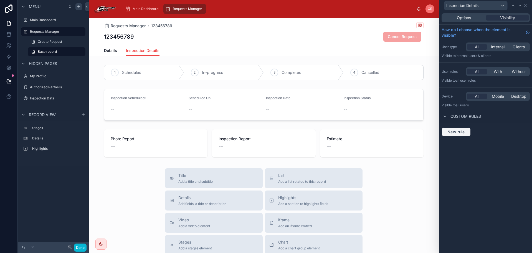
click at [467, 130] on button "New rule" at bounding box center [456, 131] width 29 height 9
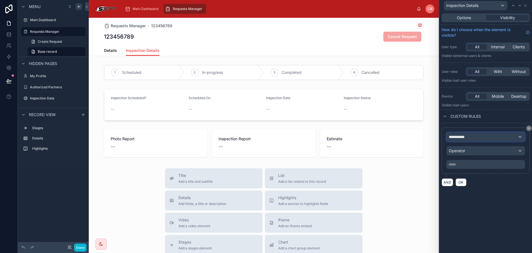
click at [466, 138] on span "**********" at bounding box center [459, 137] width 21 height 6
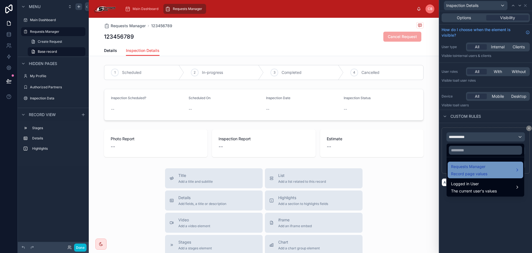
click at [500, 169] on div "Requests Manager Record page values" at bounding box center [485, 169] width 69 height 13
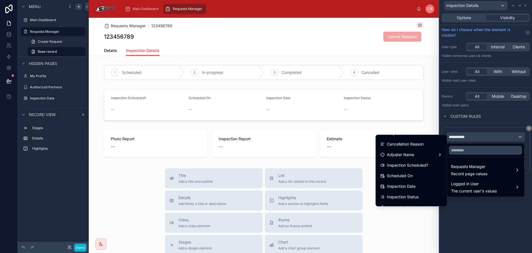
scroll to position [139, 0]
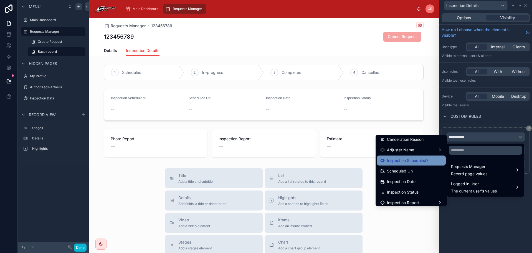
click at [416, 161] on span "Inspection Scheduled?" at bounding box center [407, 160] width 41 height 7
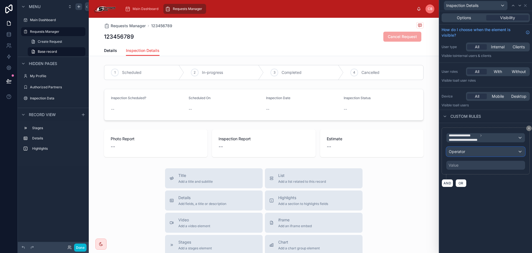
click at [463, 152] on span "Operator" at bounding box center [457, 151] width 16 height 5
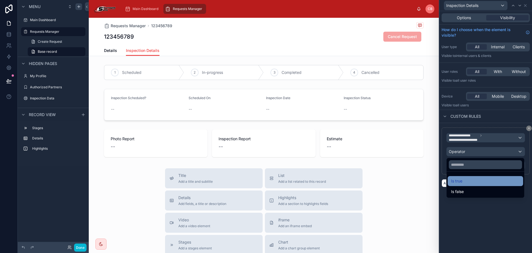
click at [469, 183] on div "Is true" at bounding box center [485, 181] width 69 height 7
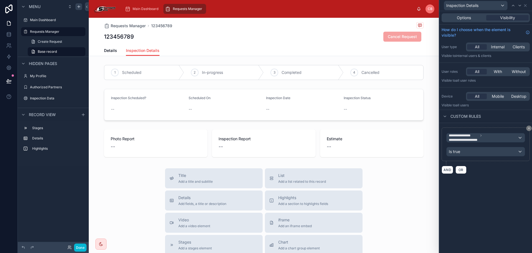
click at [477, 199] on div "**********" at bounding box center [486, 132] width 93 height 242
click at [110, 50] on span "Details" at bounding box center [110, 51] width 13 height 6
